Goal: Information Seeking & Learning: Learn about a topic

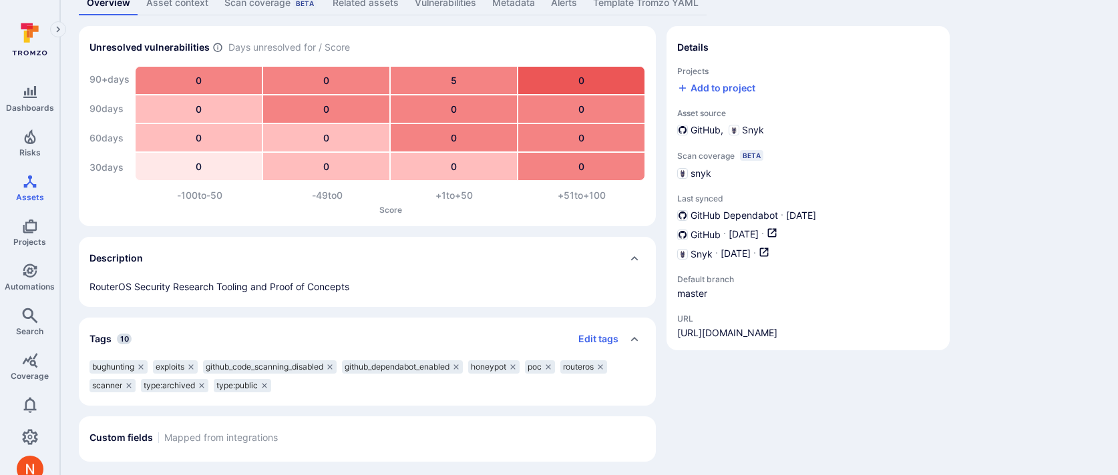
scroll to position [97, 0]
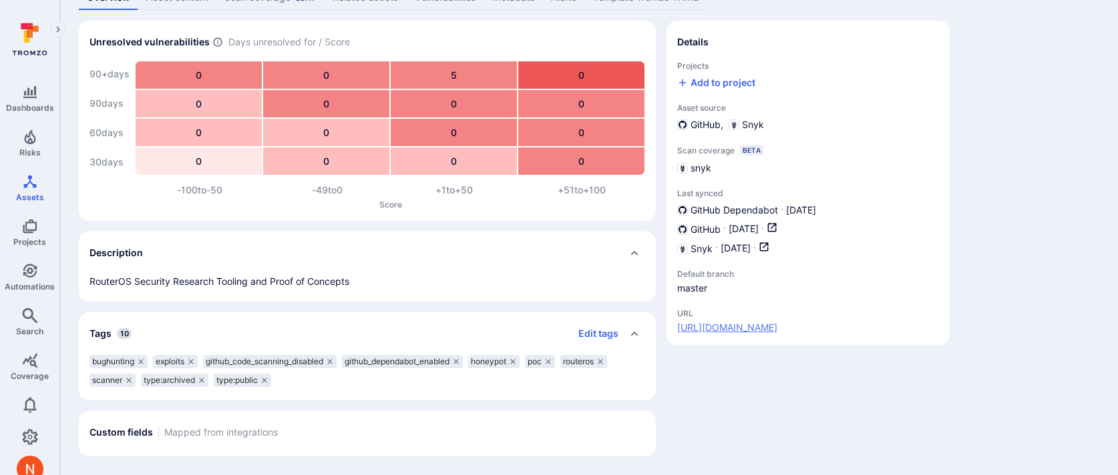
click at [777, 324] on link "[URL][DOMAIN_NAME]" at bounding box center [727, 327] width 100 height 13
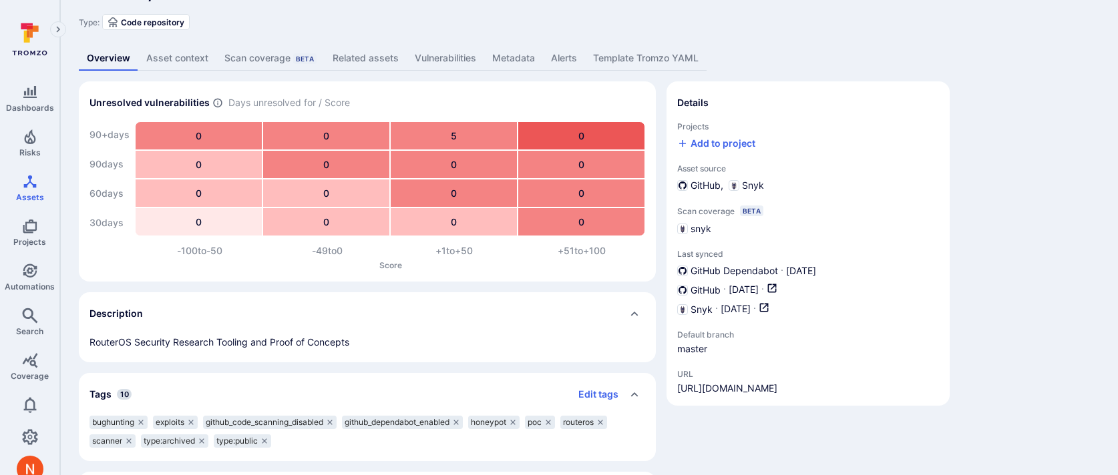
scroll to position [0, 0]
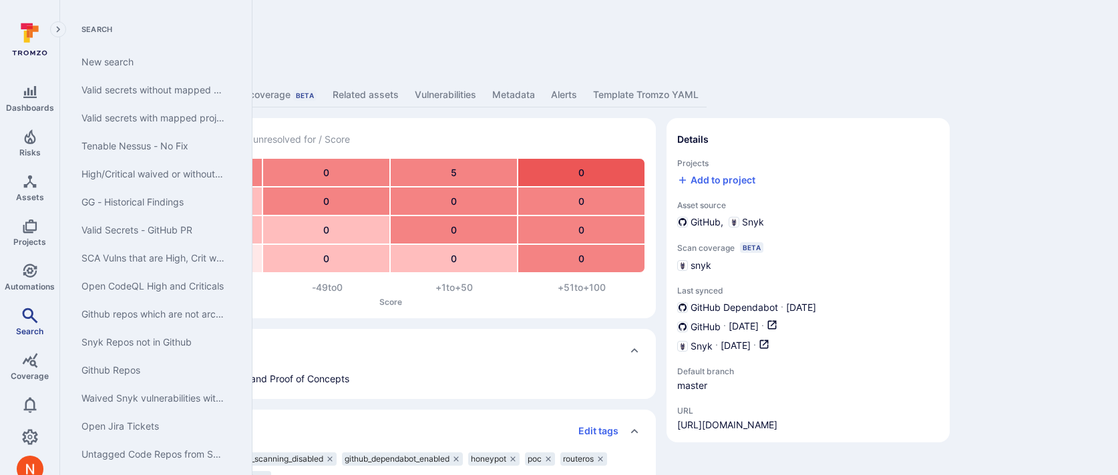
click at [22, 322] on link "Search" at bounding box center [29, 321] width 59 height 39
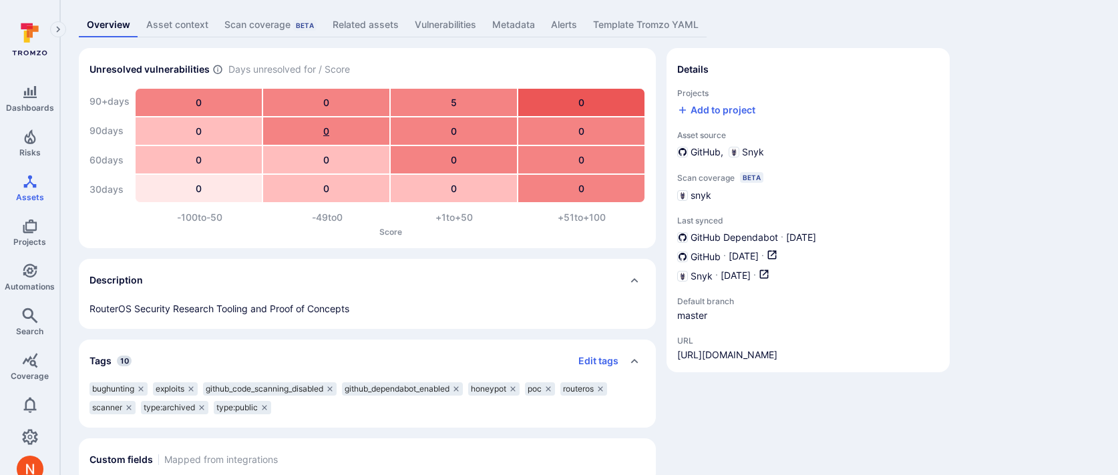
scroll to position [97, 0]
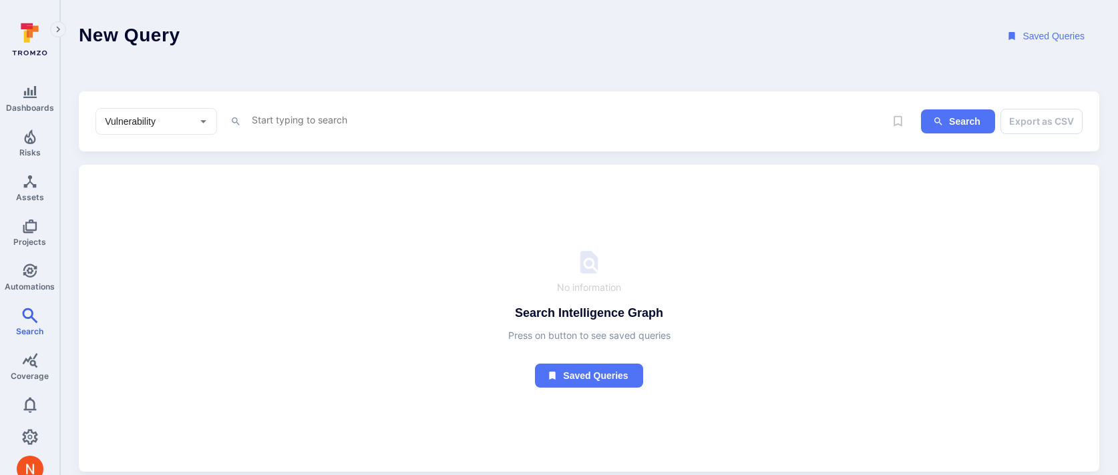
click at [288, 119] on textarea "Intelligence Graph search area" at bounding box center [567, 120] width 634 height 17
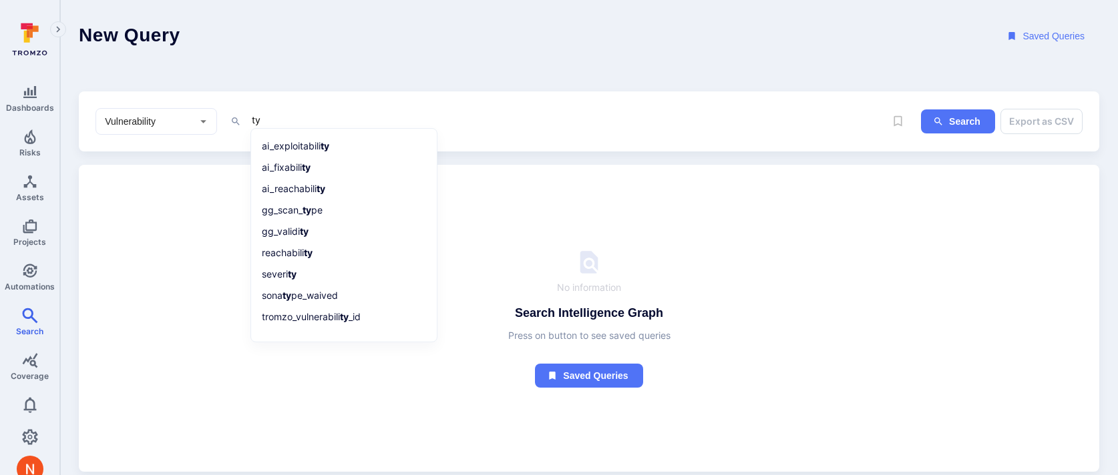
type textarea "t"
click at [127, 116] on input "Vulnerability" at bounding box center [146, 121] width 88 height 13
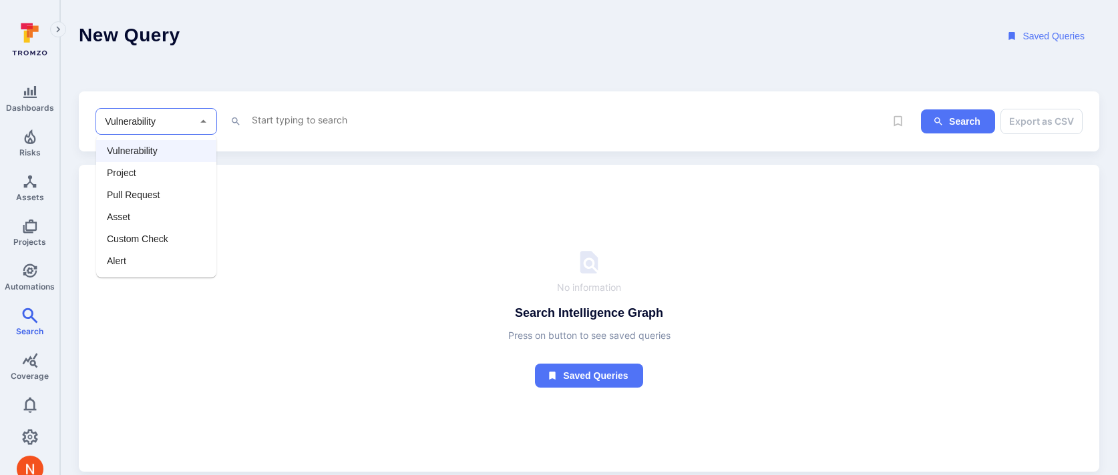
click at [128, 213] on li "Asset" at bounding box center [156, 217] width 120 height 22
type input "Asset"
click at [302, 130] on div "x" at bounding box center [567, 122] width 634 height 20
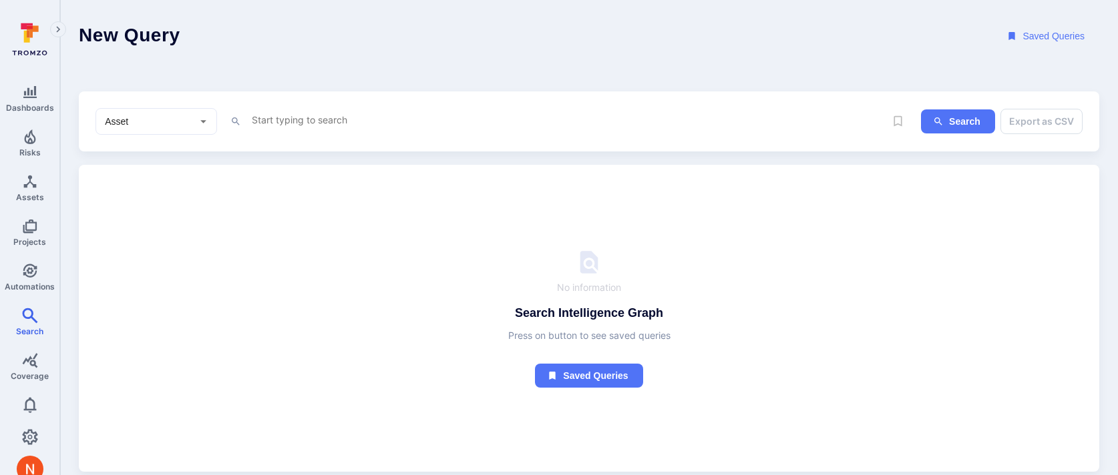
click at [301, 120] on textarea "Intelligence Graph search area" at bounding box center [567, 120] width 634 height 17
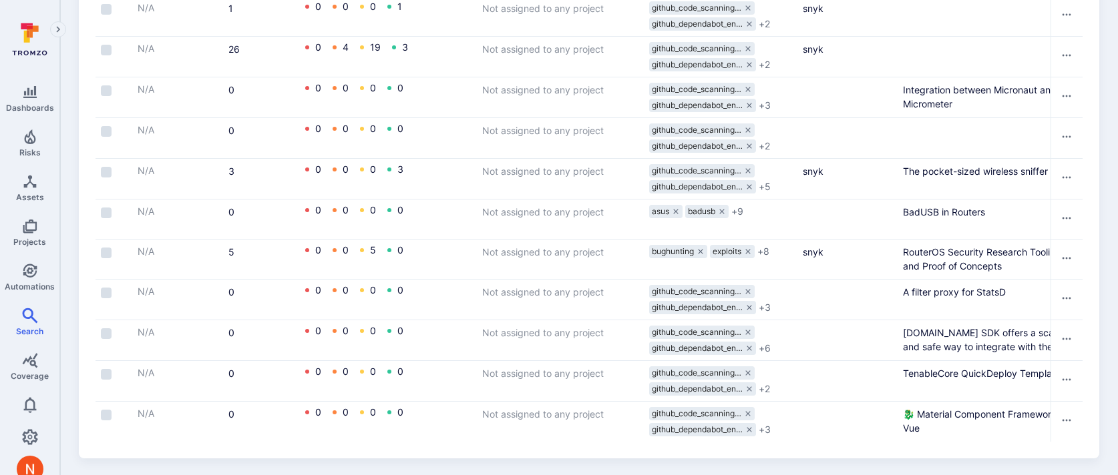
scroll to position [0, 565]
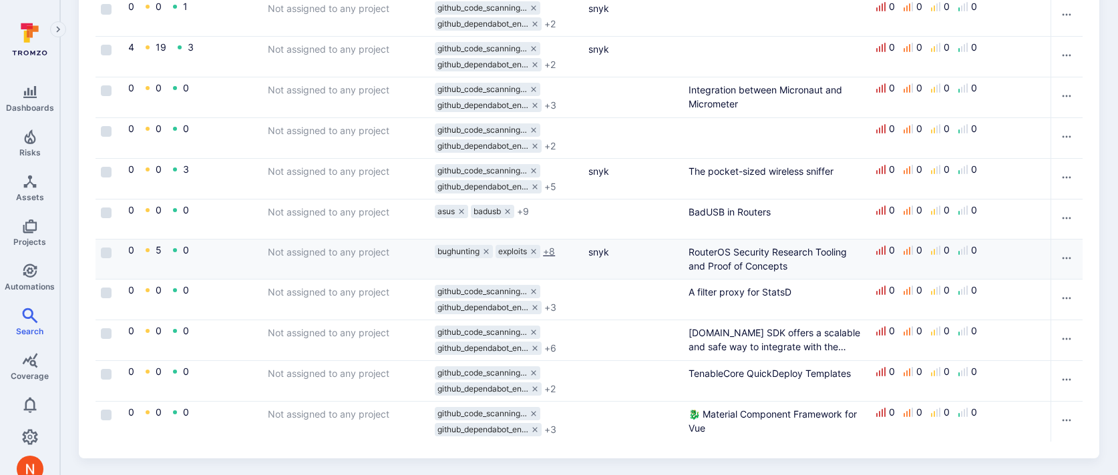
type textarea "scanner = "github" and type = "code repository" and tags ~ "type:archived""
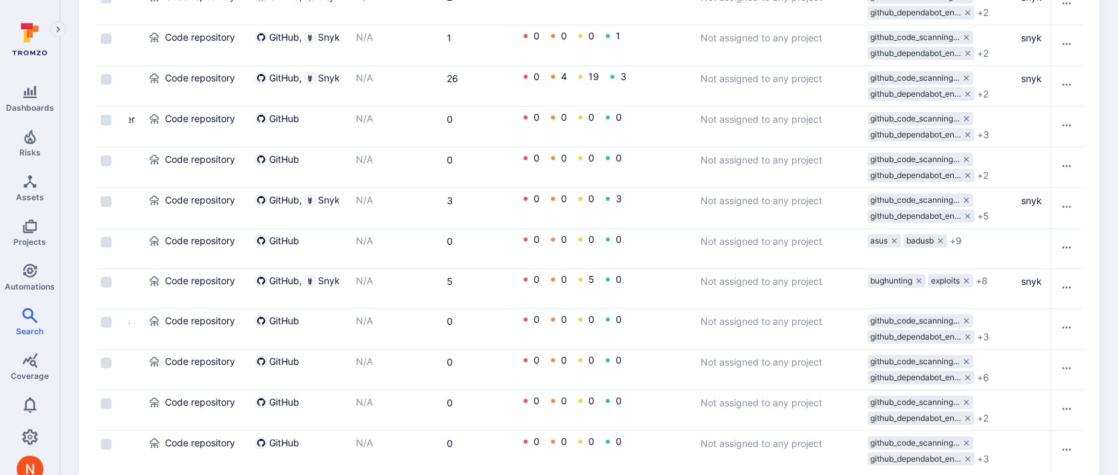
scroll to position [0, 0]
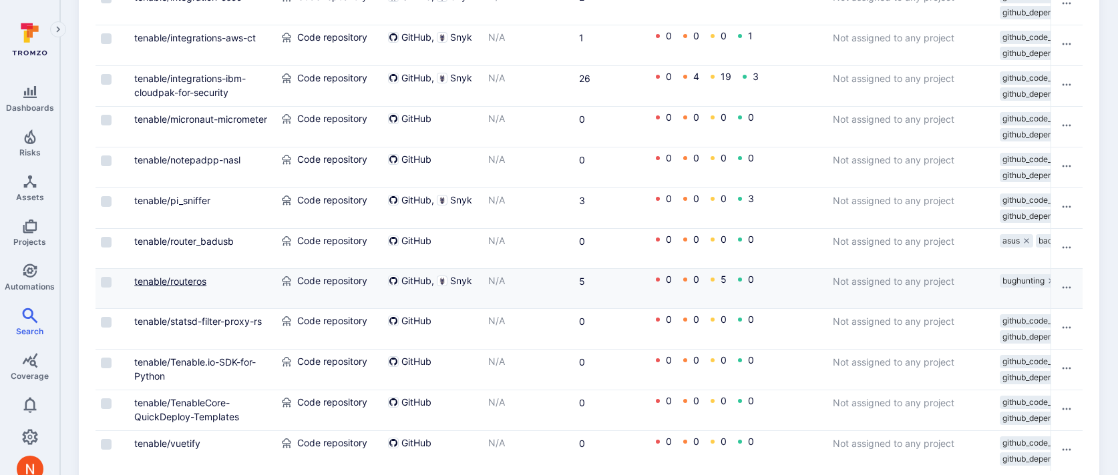
click at [170, 279] on link "tenable/routeros" at bounding box center [170, 281] width 72 height 11
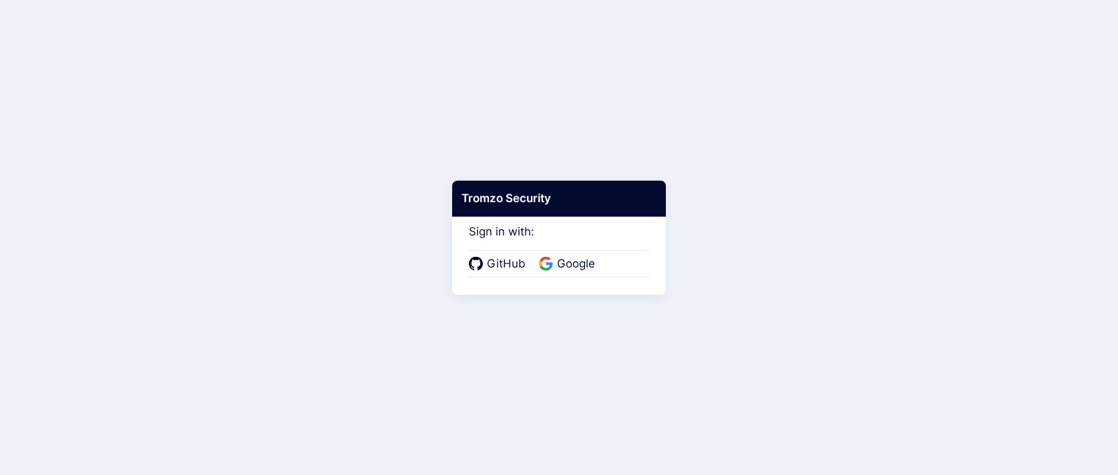
click at [558, 244] on div "Sign in with: GitHub Google" at bounding box center [559, 242] width 180 height 71
click at [558, 263] on span "Google" at bounding box center [576, 264] width 46 height 17
